Goal: Navigation & Orientation: Find specific page/section

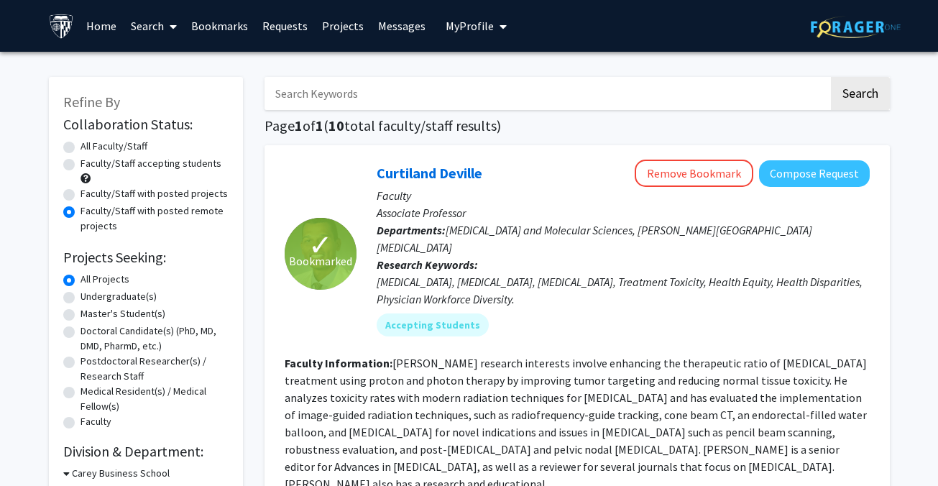
click at [217, 27] on link "Bookmarks" at bounding box center [219, 26] width 71 height 50
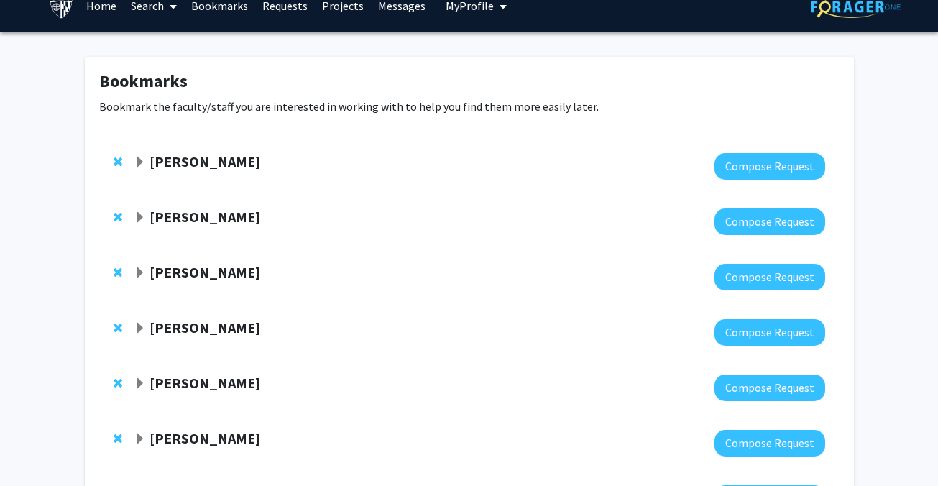
scroll to position [23, 0]
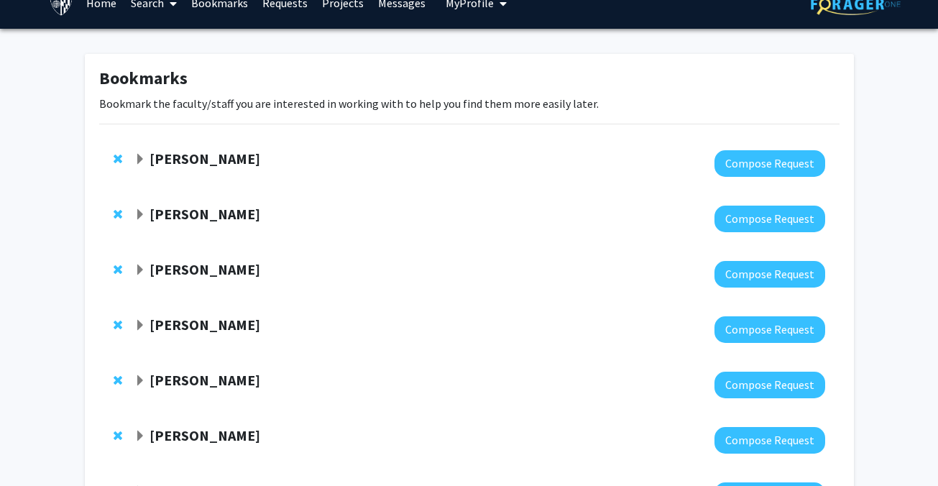
click at [179, 161] on strong "[PERSON_NAME]" at bounding box center [204, 158] width 111 height 18
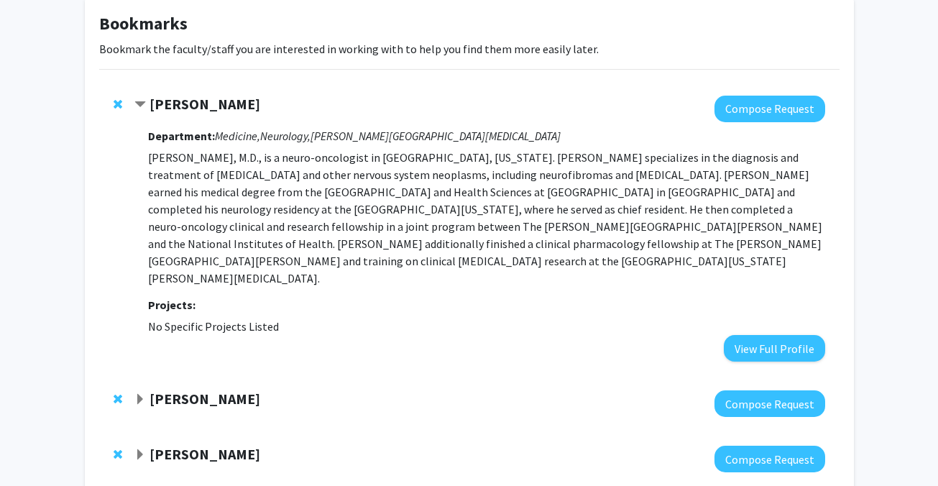
scroll to position [78, 0]
click at [184, 389] on strong "[PERSON_NAME]" at bounding box center [204, 398] width 111 height 18
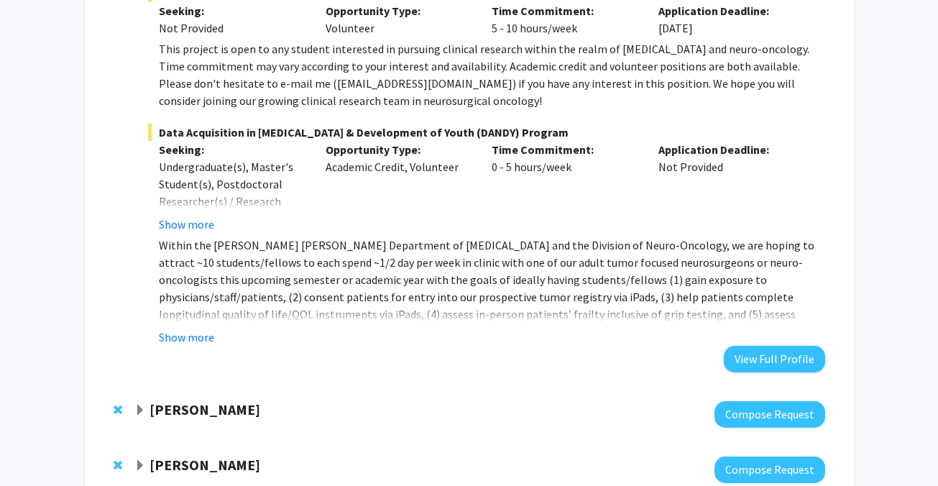
scroll to position [722, 0]
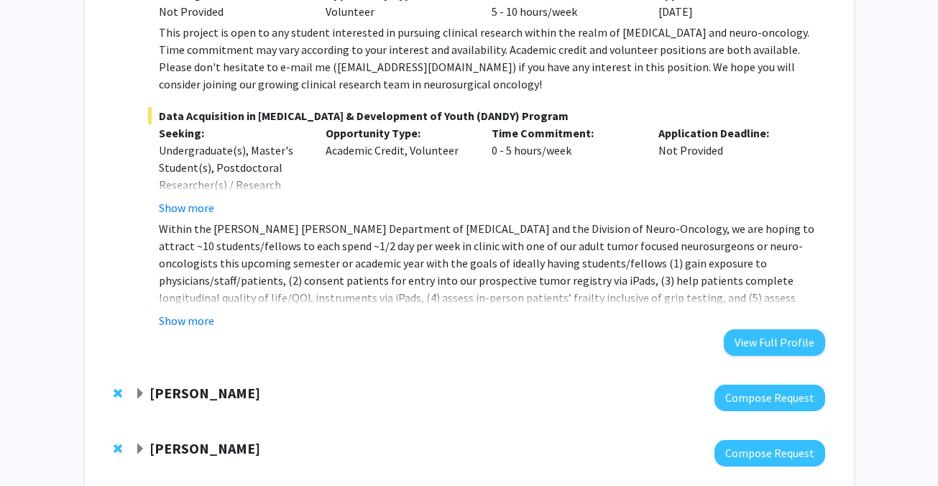
click at [196, 384] on strong "[PERSON_NAME]" at bounding box center [204, 393] width 111 height 18
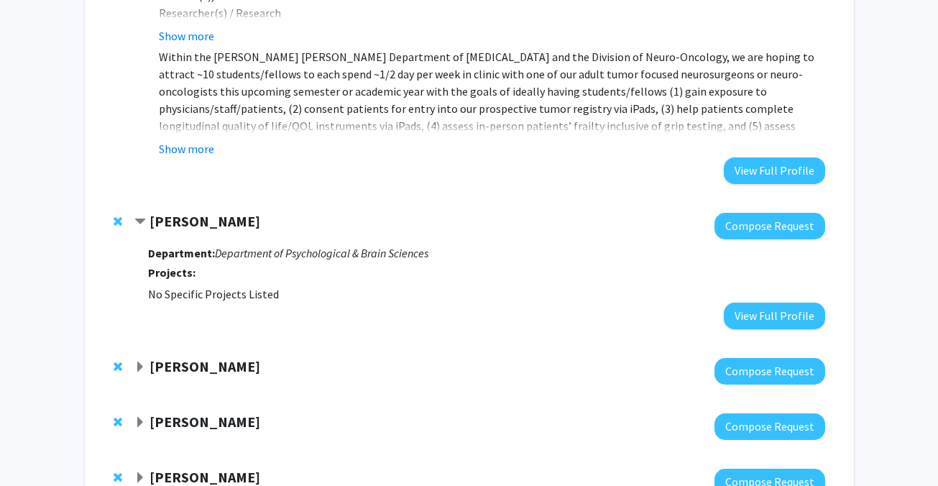
click at [195, 357] on strong "[PERSON_NAME]" at bounding box center [204, 366] width 111 height 18
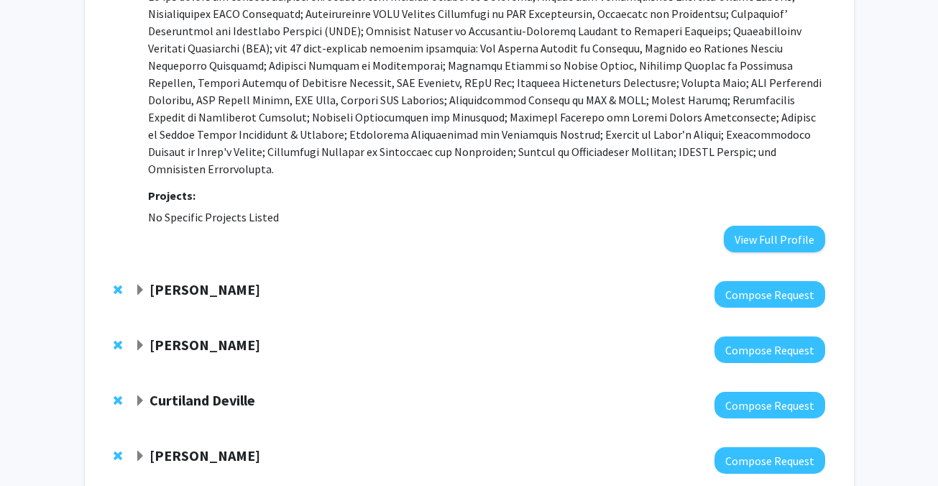
scroll to position [1481, 0]
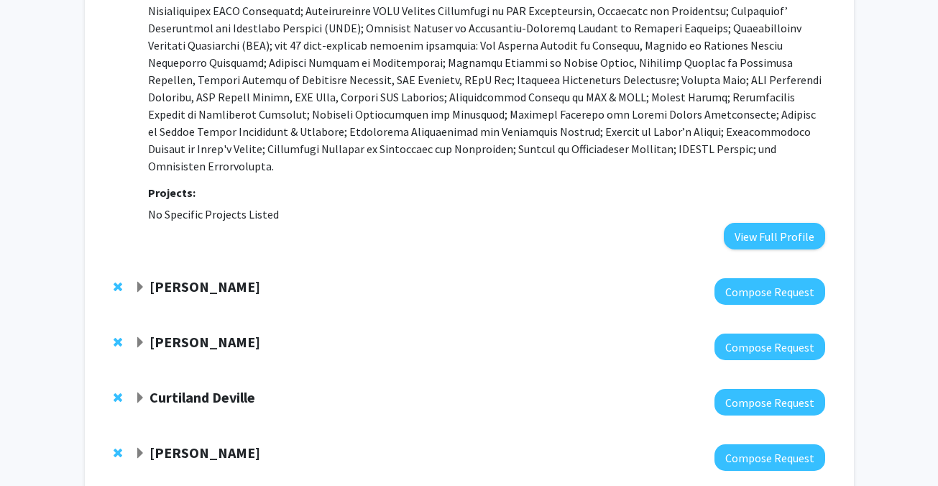
click at [137, 282] on span "Expand Tara Deemyad Bookmark" at bounding box center [139, 287] width 11 height 11
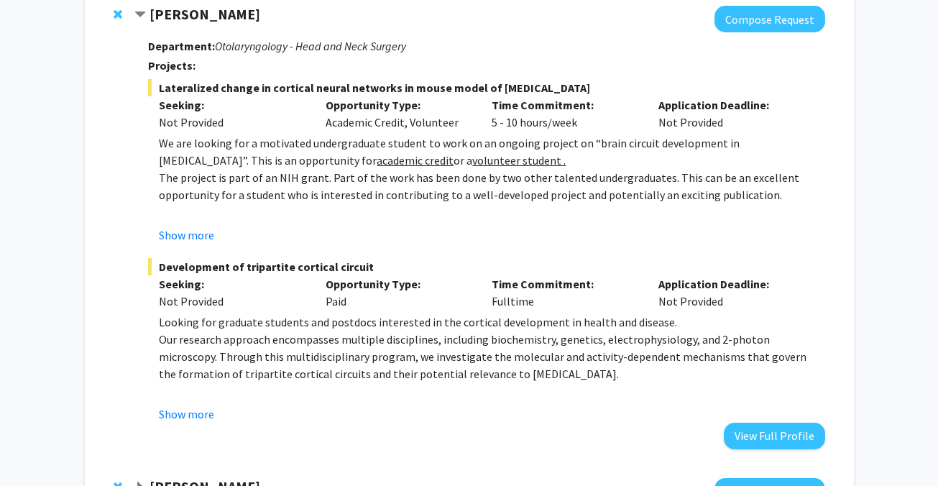
scroll to position [1767, 0]
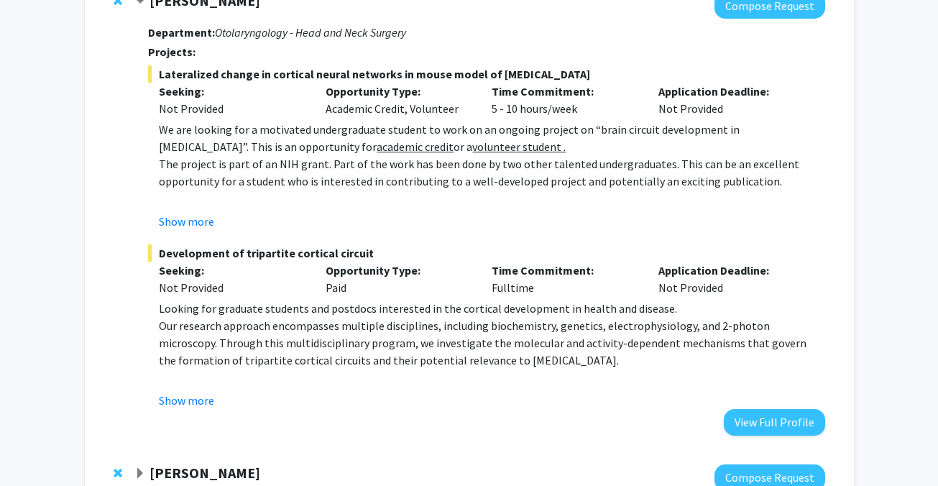
click at [188, 464] on strong "[PERSON_NAME]" at bounding box center [204, 473] width 111 height 18
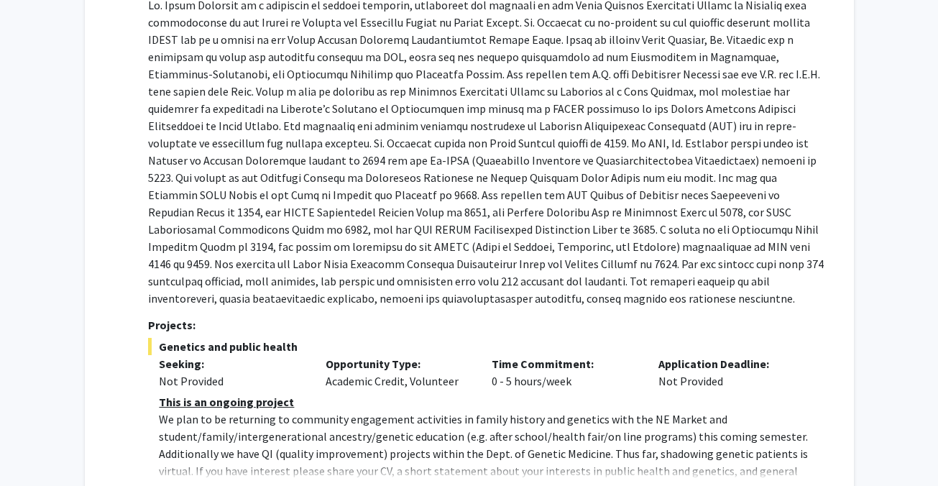
scroll to position [2354, 0]
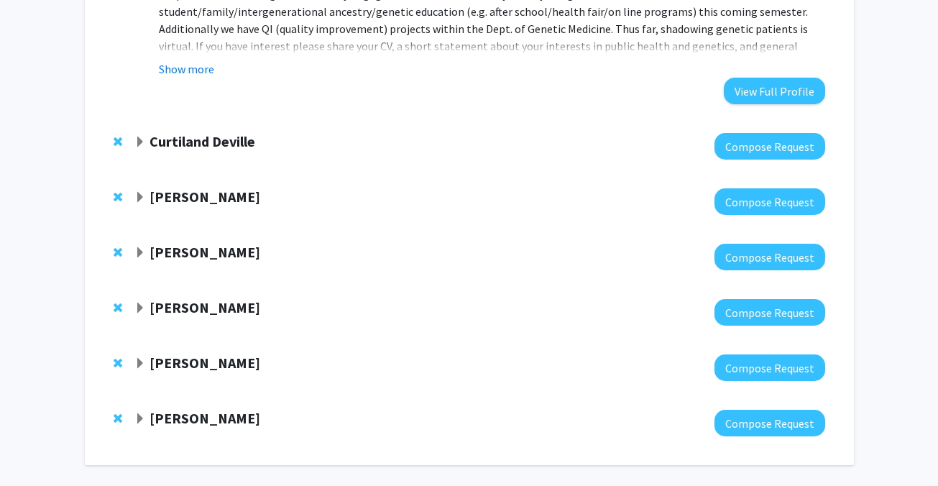
scroll to position [2716, 0]
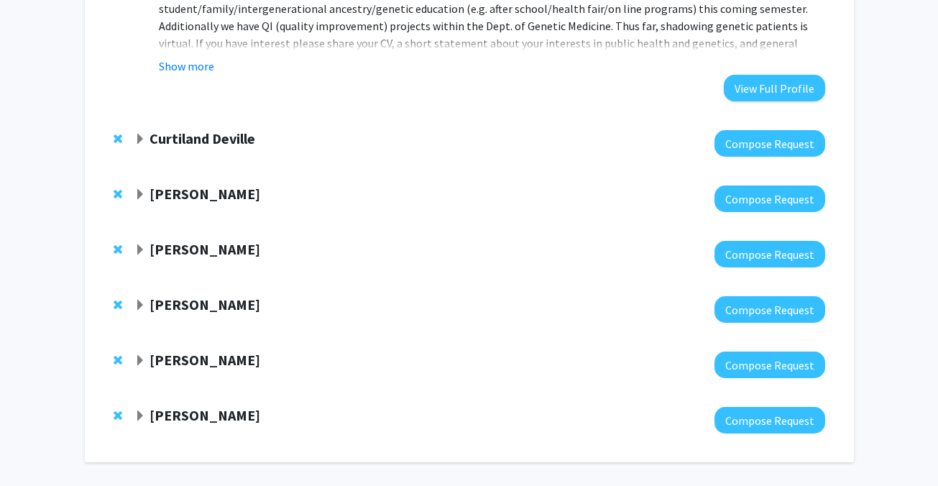
click at [162, 129] on strong "Curtiland Deville" at bounding box center [202, 138] width 106 height 18
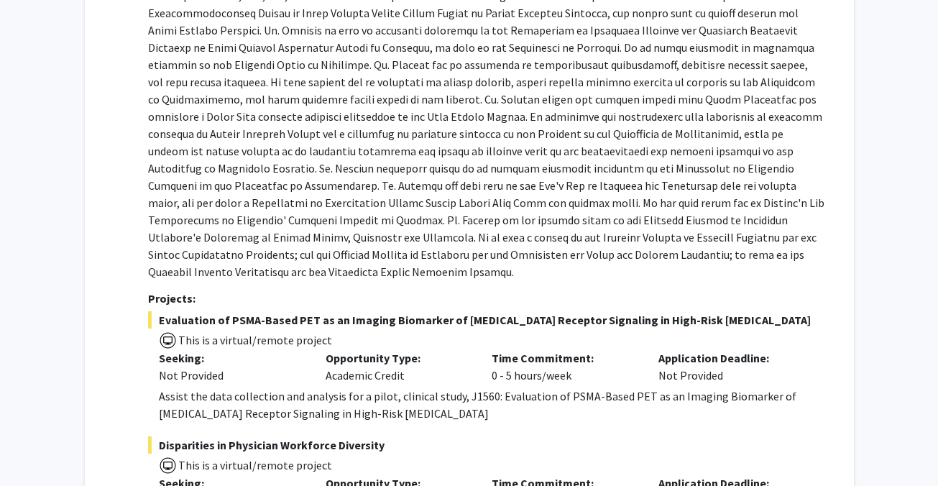
scroll to position [2915, 0]
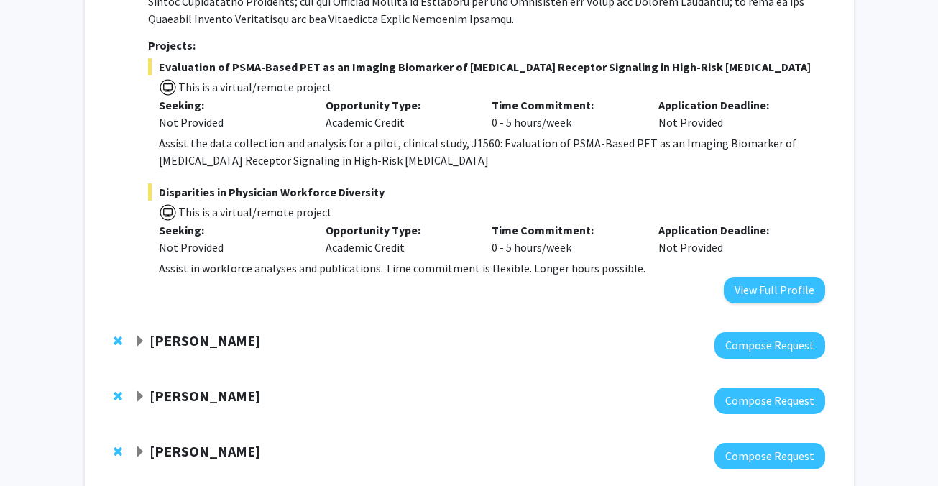
click at [198, 331] on strong "[PERSON_NAME]" at bounding box center [204, 340] width 111 height 18
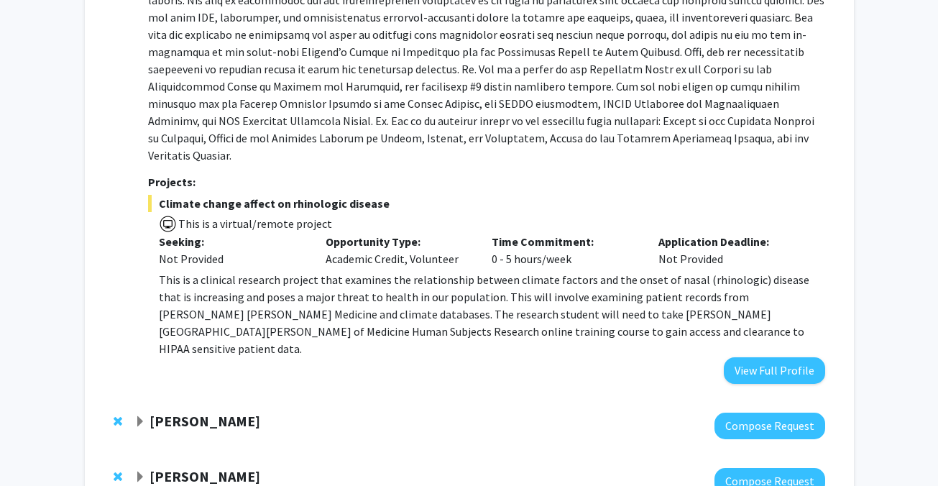
scroll to position [3711, 0]
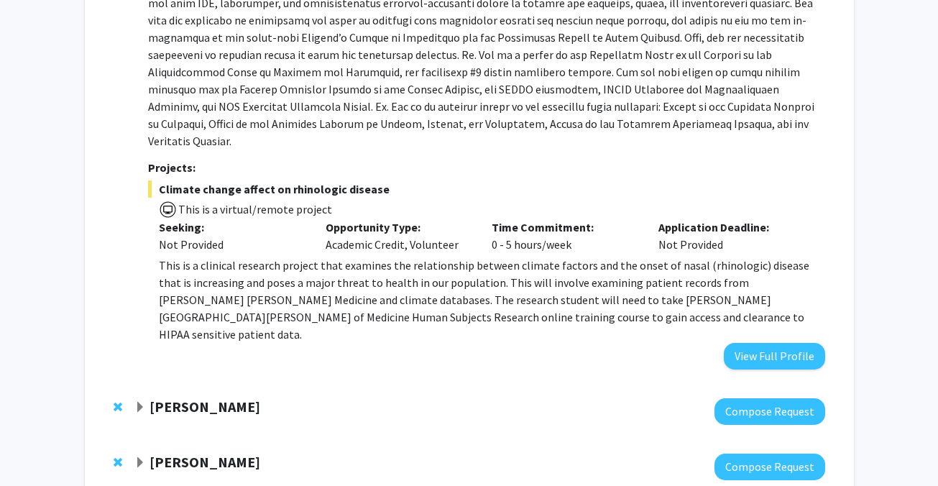
click at [174, 398] on div at bounding box center [479, 411] width 690 height 27
click at [167, 397] on strong "[PERSON_NAME]" at bounding box center [204, 406] width 111 height 18
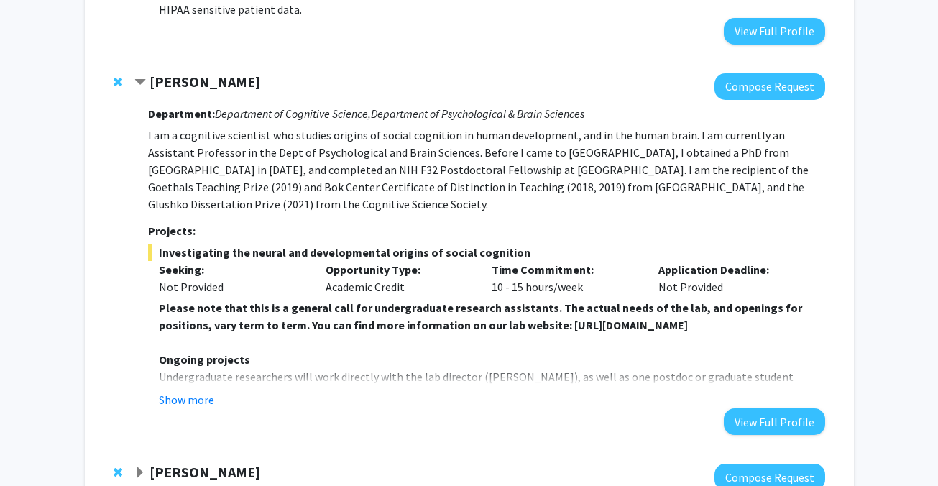
scroll to position [4042, 0]
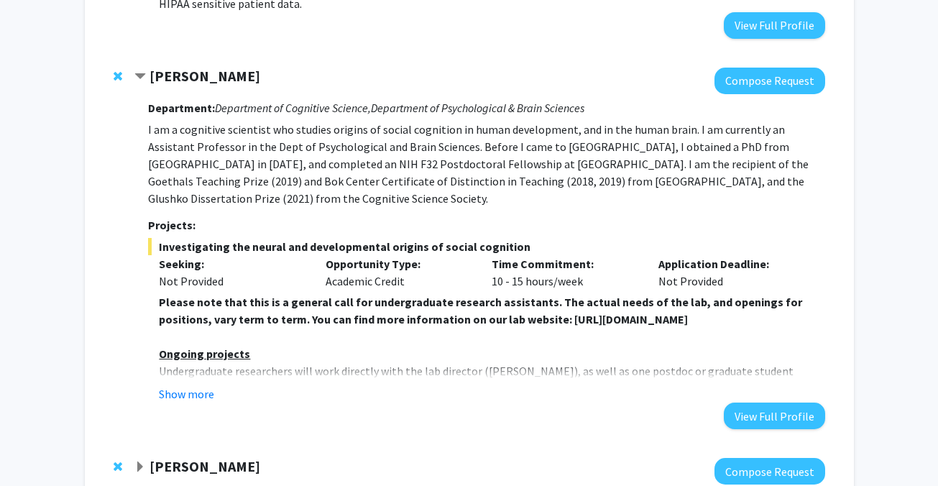
click at [170, 443] on div "[PERSON_NAME] Compose Request" at bounding box center [469, 470] width 740 height 55
click at [170, 457] on strong "[PERSON_NAME]" at bounding box center [204, 466] width 111 height 18
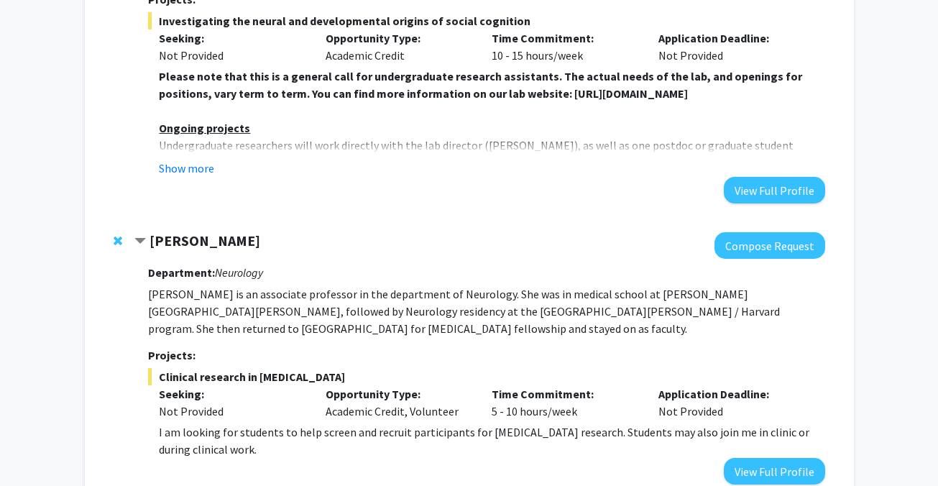
scroll to position [4267, 0]
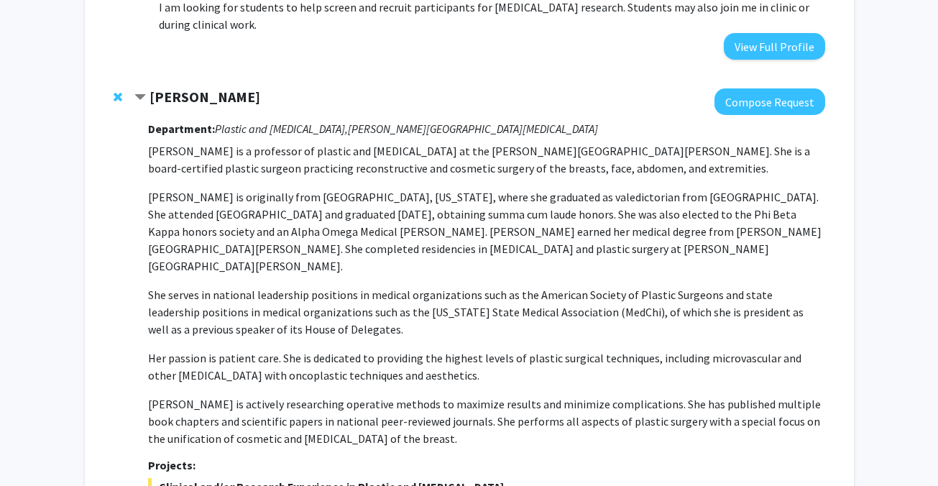
scroll to position [4695, 0]
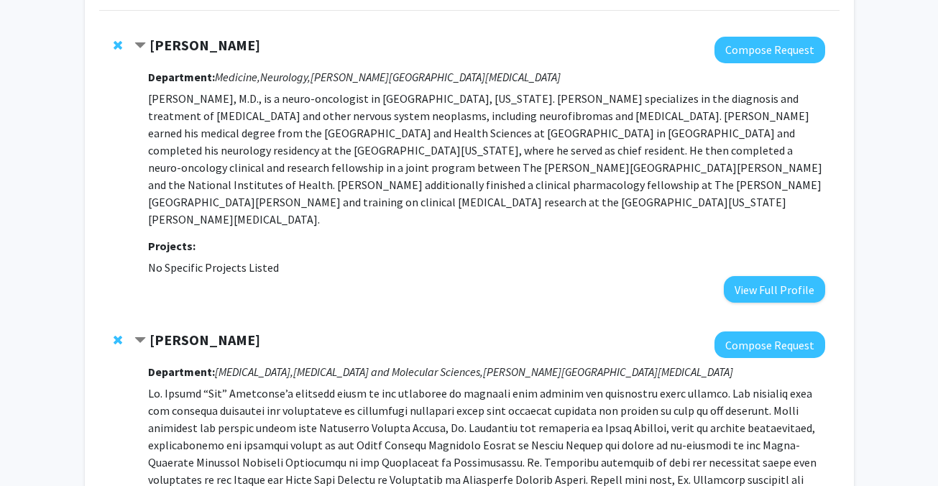
scroll to position [538, 0]
